Goal: Information Seeking & Learning: Find specific page/section

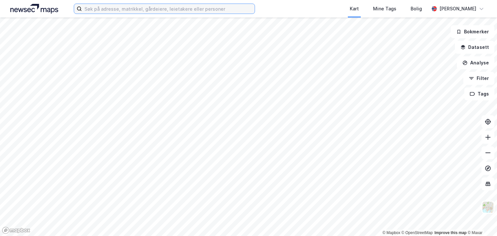
click at [110, 9] on input at bounding box center [168, 9] width 173 height 10
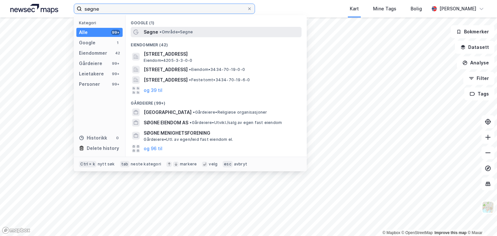
type input "søgne"
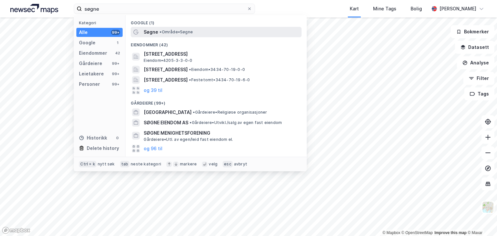
click at [156, 33] on span "Søgne" at bounding box center [151, 32] width 15 height 8
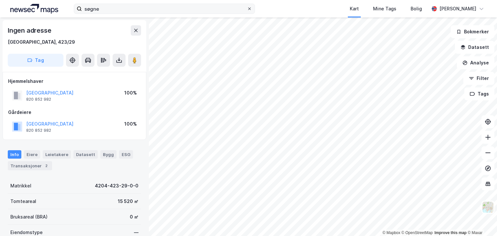
click at [250, 10] on icon at bounding box center [250, 9] width 4 height 4
click at [247, 10] on input "søgne" at bounding box center [164, 9] width 165 height 10
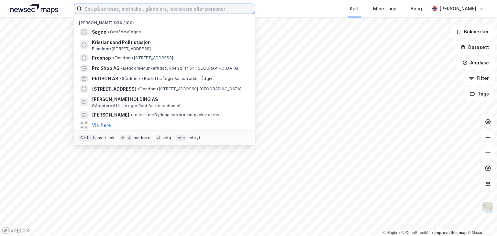
click at [230, 8] on input at bounding box center [168, 9] width 173 height 10
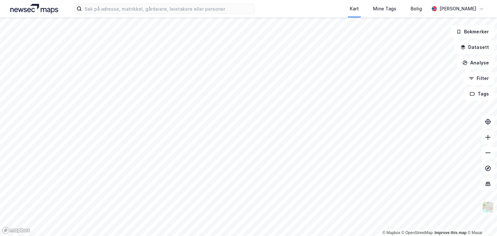
click at [291, 6] on div "Kart Mine Tags Bolig" at bounding box center [357, 8] width 143 height 17
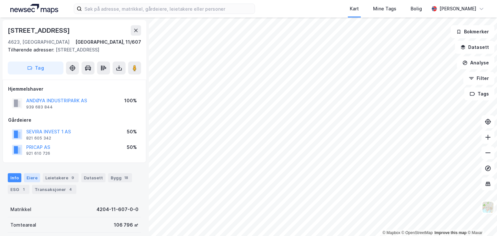
click at [31, 176] on div "Eiere" at bounding box center [32, 177] width 16 height 9
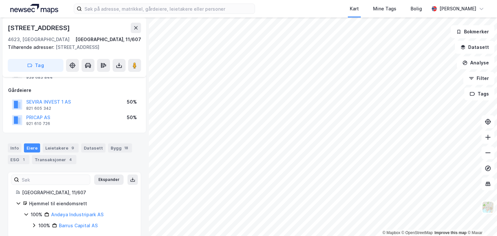
scroll to position [39, 0]
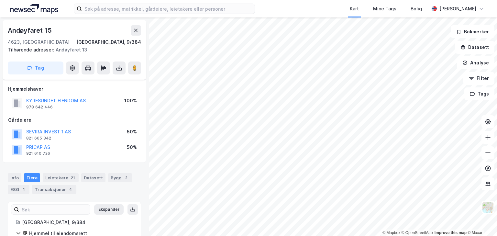
scroll to position [39, 0]
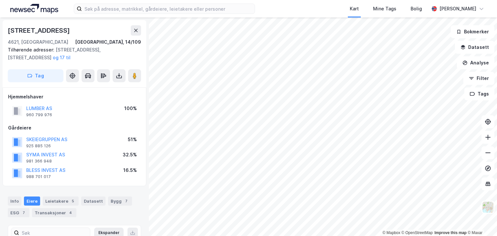
scroll to position [39, 0]
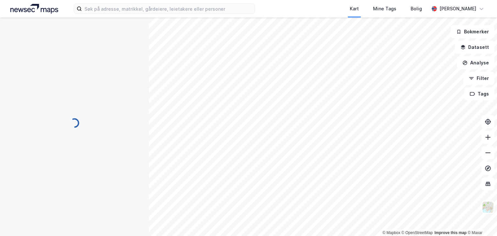
scroll to position [39, 0]
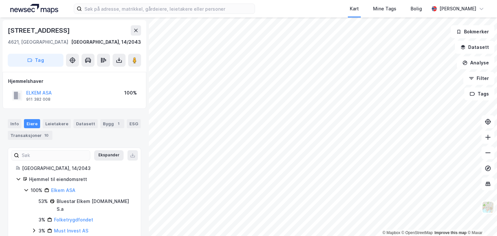
scroll to position [39, 0]
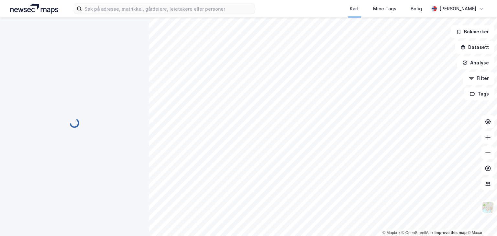
scroll to position [39, 0]
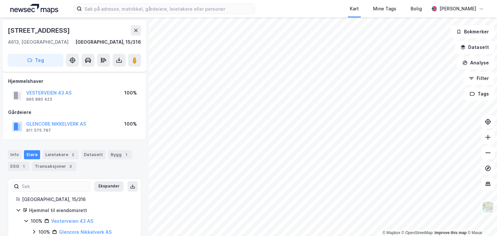
scroll to position [16, 0]
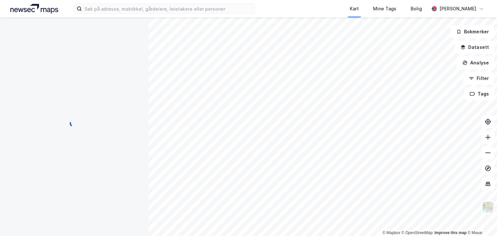
scroll to position [16, 0]
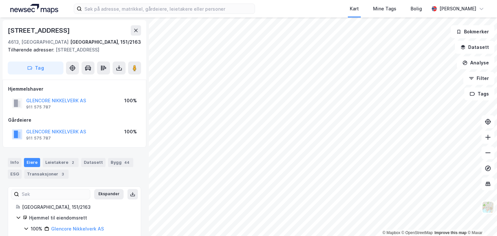
scroll to position [16, 0]
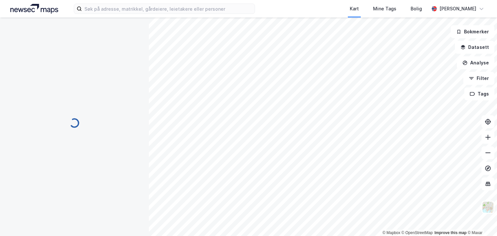
scroll to position [16, 0]
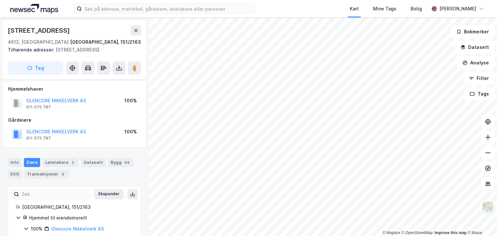
scroll to position [16, 0]
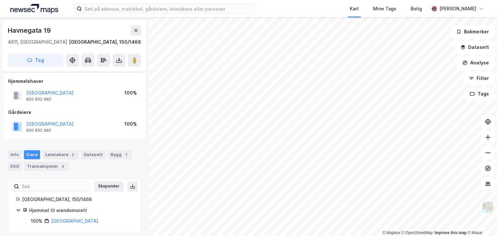
scroll to position [5, 0]
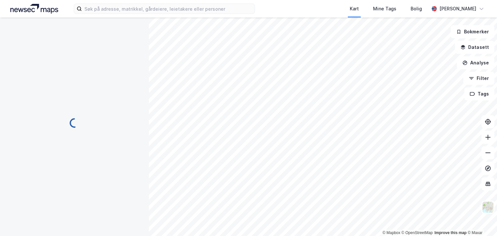
scroll to position [5, 0]
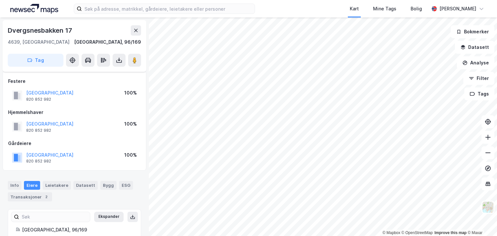
scroll to position [5, 0]
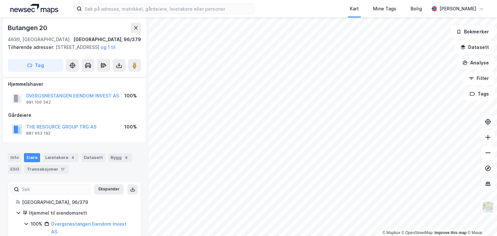
scroll to position [39, 0]
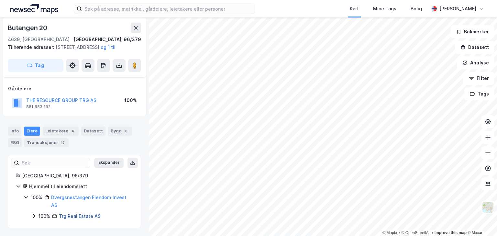
click at [74, 216] on link "Trg Real Estate AS" at bounding box center [80, 216] width 42 height 6
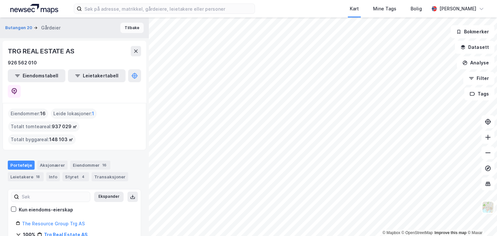
click at [131, 30] on button "Tilbake" at bounding box center [131, 28] width 23 height 10
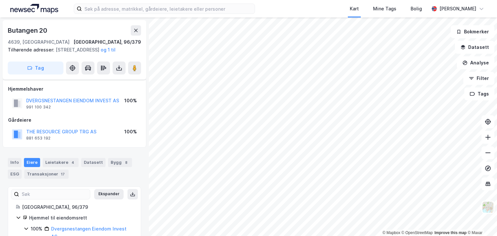
scroll to position [39, 0]
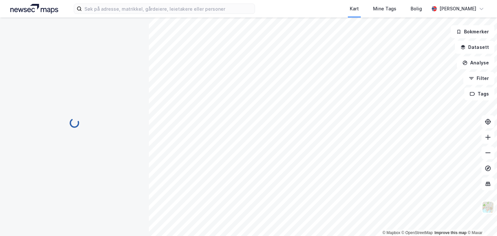
scroll to position [39, 0]
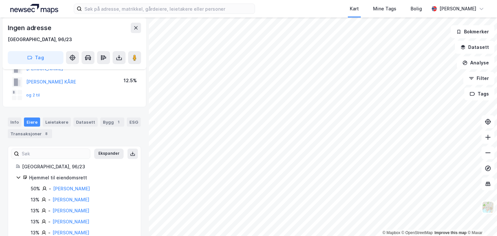
drag, startPoint x: 80, startPoint y: 95, endPoint x: 89, endPoint y: 93, distance: 9.3
click at [89, 93] on div "og 2 til" at bounding box center [74, 95] width 133 height 13
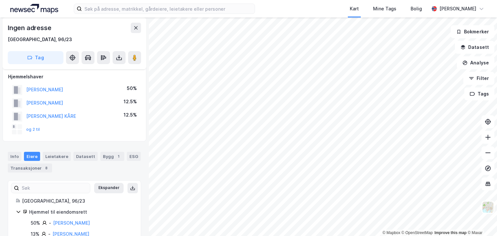
scroll to position [0, 0]
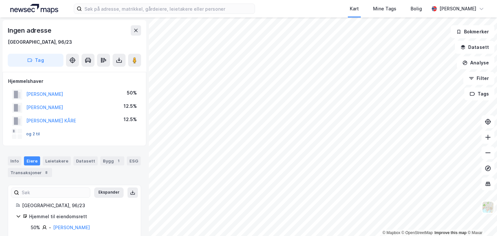
click at [0, 0] on button "og 2 til" at bounding box center [0, 0] width 0 height 0
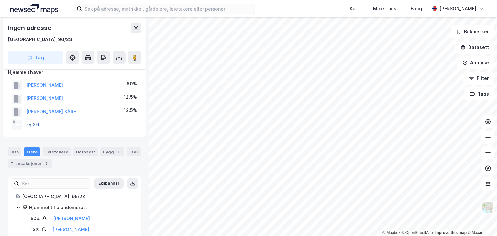
click at [0, 0] on button "og 2 til" at bounding box center [0, 0] width 0 height 0
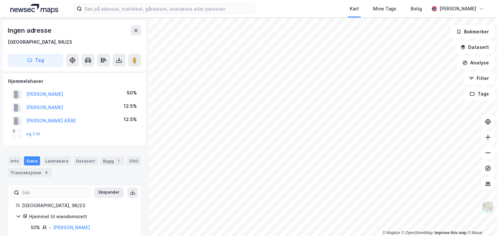
scroll to position [55, 0]
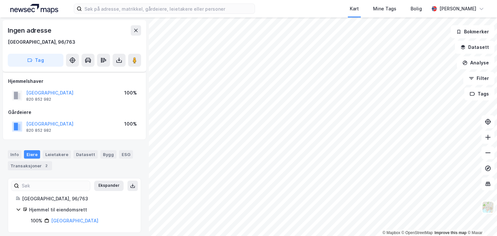
scroll to position [4, 0]
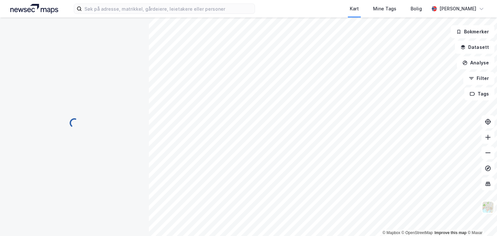
scroll to position [4, 0]
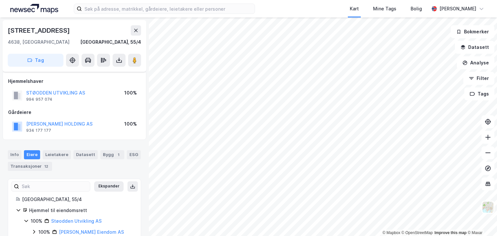
scroll to position [4, 0]
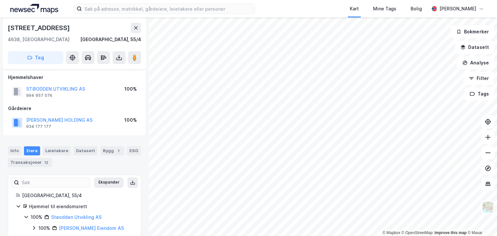
click at [259, 236] on html "Kart Mine Tags [GEOGRAPHIC_DATA][PERSON_NAME] © Mapbox © OpenStreetMap Improve …" at bounding box center [248, 118] width 497 height 236
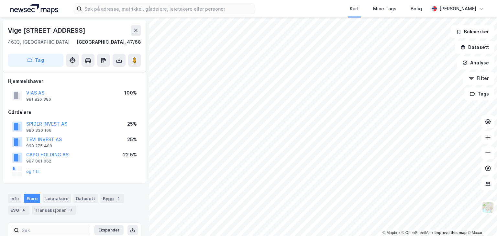
scroll to position [4, 0]
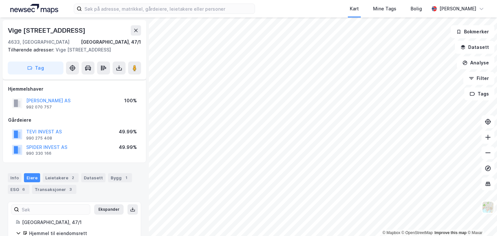
scroll to position [4, 0]
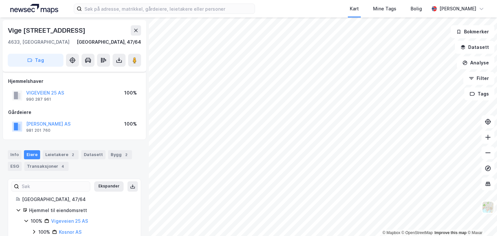
scroll to position [4, 0]
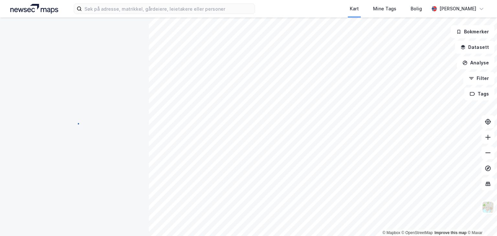
scroll to position [4, 0]
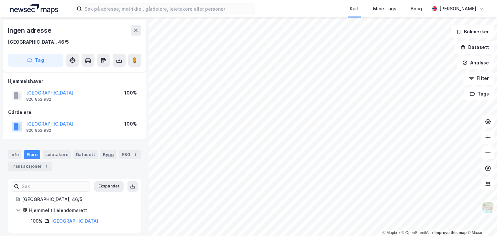
scroll to position [4, 0]
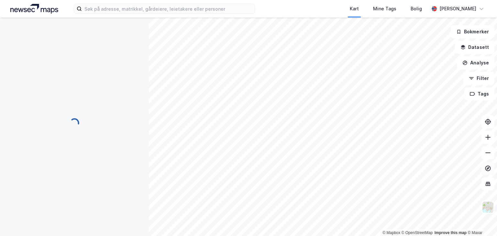
scroll to position [4, 0]
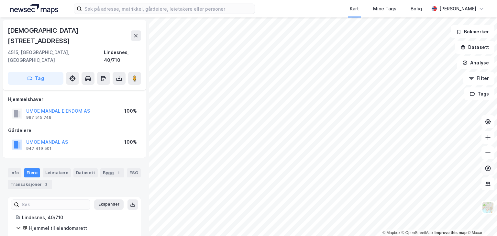
scroll to position [4, 0]
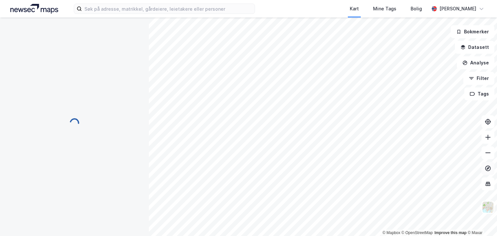
scroll to position [4, 0]
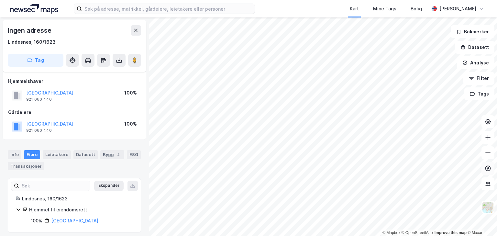
scroll to position [4, 0]
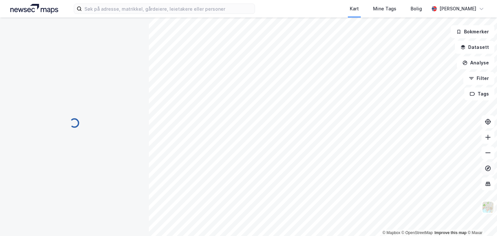
scroll to position [4, 0]
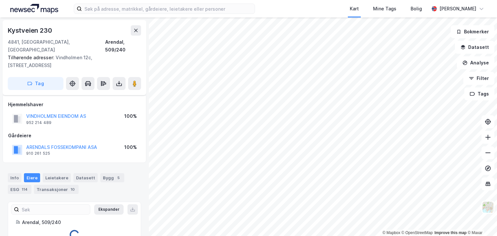
scroll to position [4, 0]
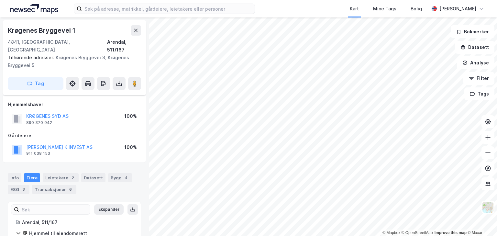
scroll to position [4, 0]
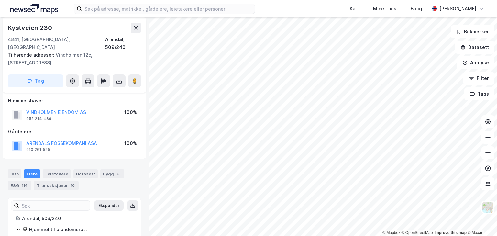
click at [184, 236] on html "Kart Mine Tags [GEOGRAPHIC_DATA][PERSON_NAME] © Mapbox © OpenStreetMap Improve …" at bounding box center [248, 118] width 497 height 236
click at [50, 169] on div "Leietakere" at bounding box center [57, 173] width 28 height 9
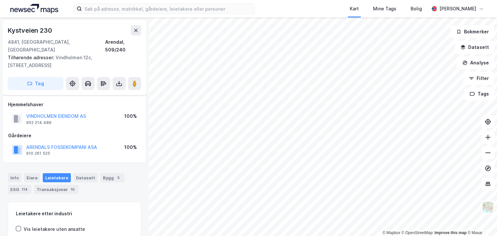
scroll to position [4, 0]
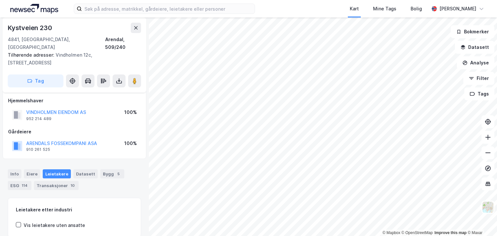
scroll to position [4, 0]
click at [49, 181] on div "Transaksjoner 10" at bounding box center [56, 185] width 45 height 9
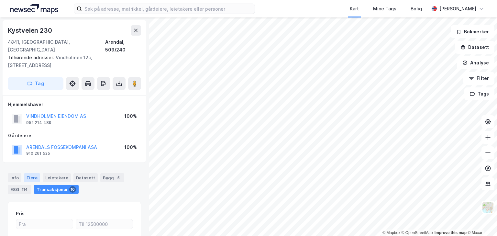
click at [28, 173] on div "Eiere" at bounding box center [32, 177] width 16 height 9
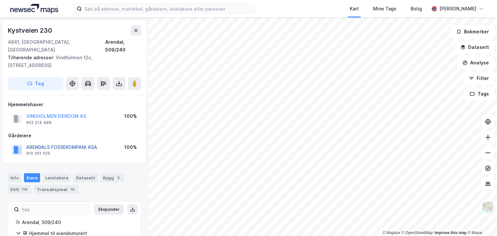
click at [0, 0] on button "ARENDALS FOSSEKOMPANI ASA" at bounding box center [0, 0] width 0 height 0
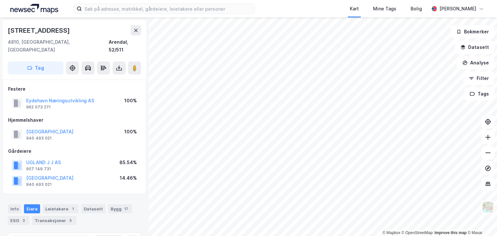
scroll to position [1, 0]
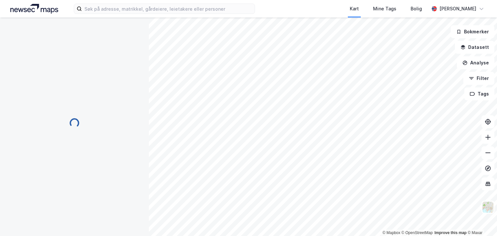
scroll to position [1, 0]
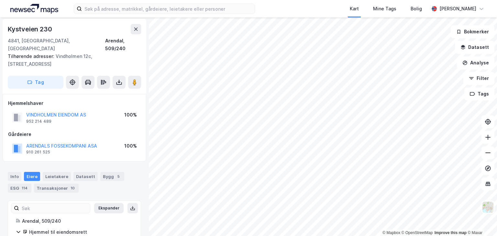
click at [290, 236] on html "Kart Mine Tags [GEOGRAPHIC_DATA][PERSON_NAME] © Mapbox © OpenStreetMap Improve …" at bounding box center [248, 118] width 497 height 236
click at [309, 236] on html "Kart Mine Tags [GEOGRAPHIC_DATA][PERSON_NAME] © Mapbox © OpenStreetMap Improve …" at bounding box center [248, 118] width 497 height 236
click at [386, 236] on html "Kart Mine Tags [GEOGRAPHIC_DATA][PERSON_NAME] © Mapbox © OpenStreetMap Improve …" at bounding box center [248, 118] width 497 height 236
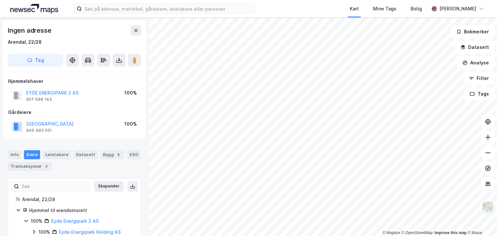
scroll to position [1, 0]
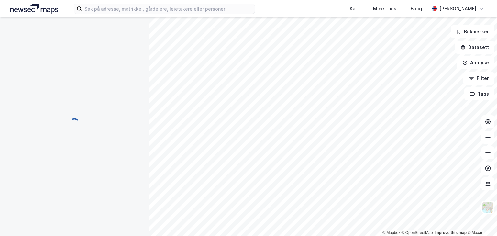
scroll to position [1, 0]
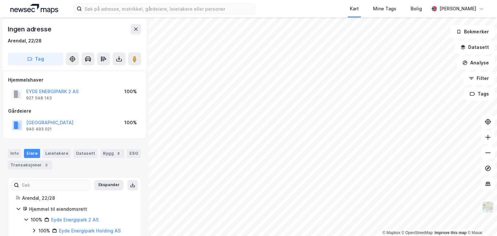
scroll to position [1, 0]
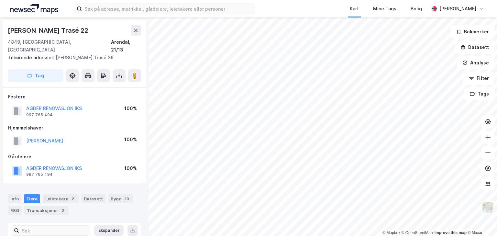
scroll to position [1, 0]
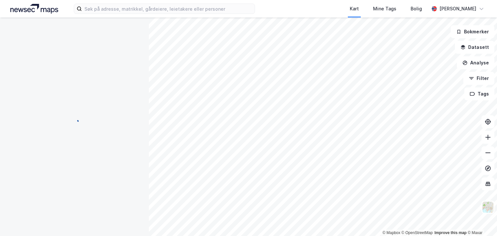
scroll to position [1, 0]
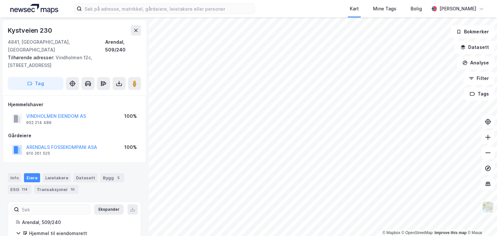
scroll to position [1, 0]
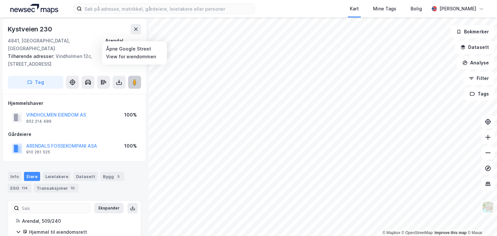
click at [132, 79] on icon at bounding box center [134, 82] width 6 height 6
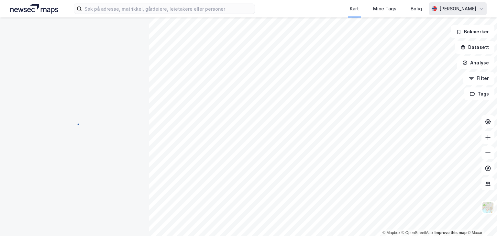
scroll to position [1, 0]
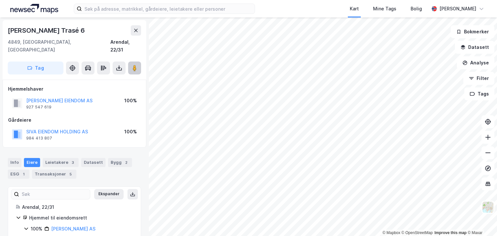
click at [131, 62] on button at bounding box center [134, 68] width 13 height 13
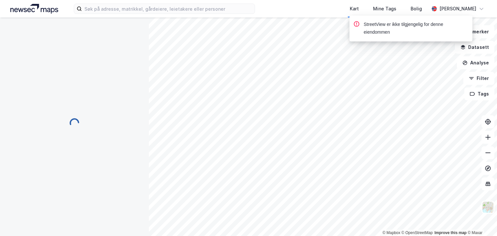
scroll to position [1, 0]
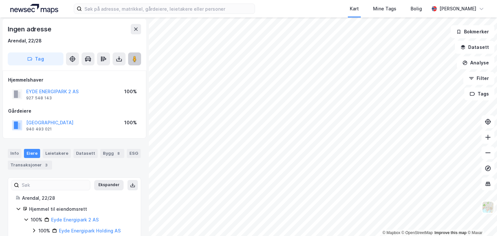
click at [135, 60] on image at bounding box center [135, 59] width 4 height 6
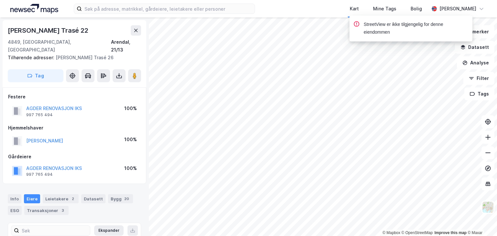
scroll to position [1, 0]
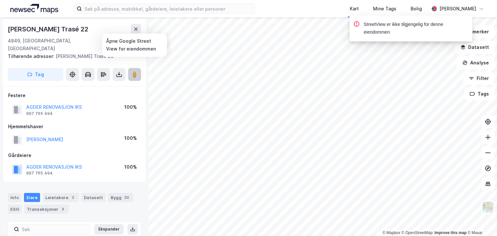
click at [133, 71] on image at bounding box center [135, 74] width 4 height 6
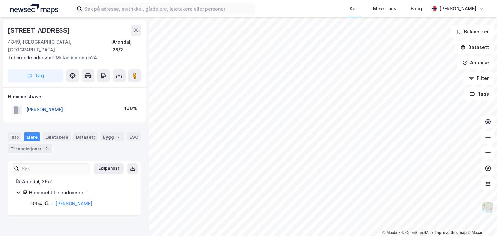
click at [0, 0] on button "[PERSON_NAME]" at bounding box center [0, 0] width 0 height 0
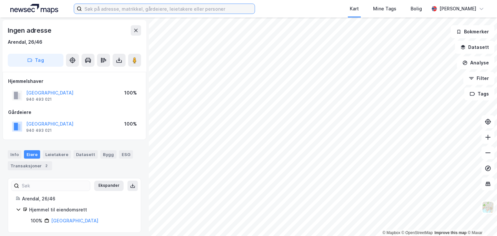
click at [236, 8] on input at bounding box center [168, 9] width 173 height 10
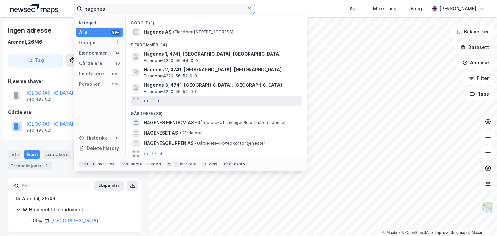
type input "hagenes"
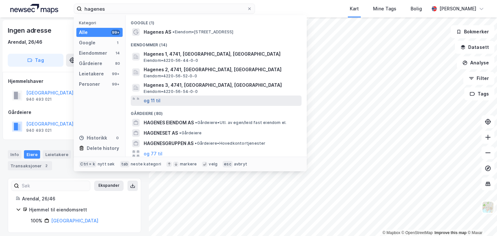
click at [154, 100] on button "og 11 til" at bounding box center [152, 101] width 17 height 8
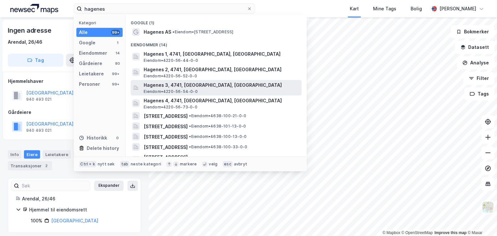
click at [160, 85] on span "Hagenes 3, 4741, [GEOGRAPHIC_DATA], [GEOGRAPHIC_DATA]" at bounding box center [221, 85] width 155 height 8
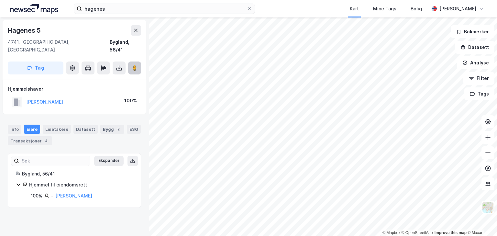
click at [131, 62] on button at bounding box center [134, 68] width 13 height 13
click at [479, 46] on button "Datasett" at bounding box center [474, 47] width 39 height 13
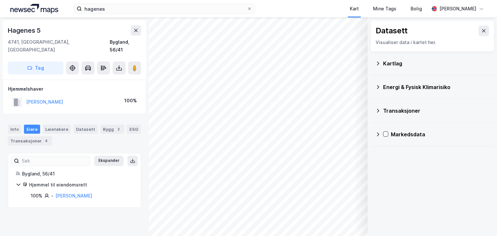
click at [377, 65] on icon at bounding box center [377, 63] width 5 height 5
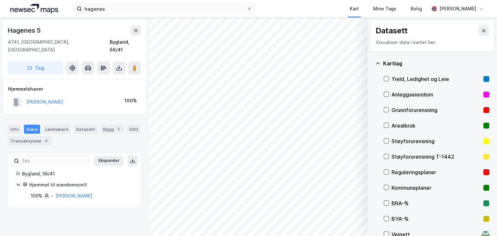
click at [377, 65] on icon at bounding box center [377, 63] width 5 height 5
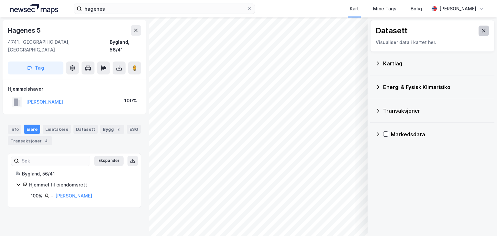
click at [481, 31] on icon at bounding box center [483, 30] width 5 height 5
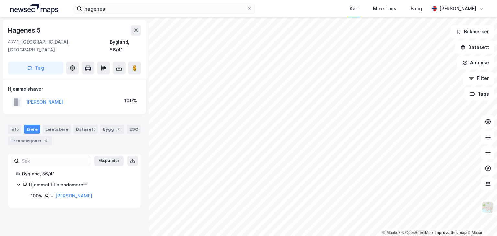
click at [274, 0] on html "hagenes Kart Mine Tags [GEOGRAPHIC_DATA][PERSON_NAME] © Mapbox © OpenStreetMap …" at bounding box center [248, 118] width 497 height 236
